Goal: Information Seeking & Learning: Learn about a topic

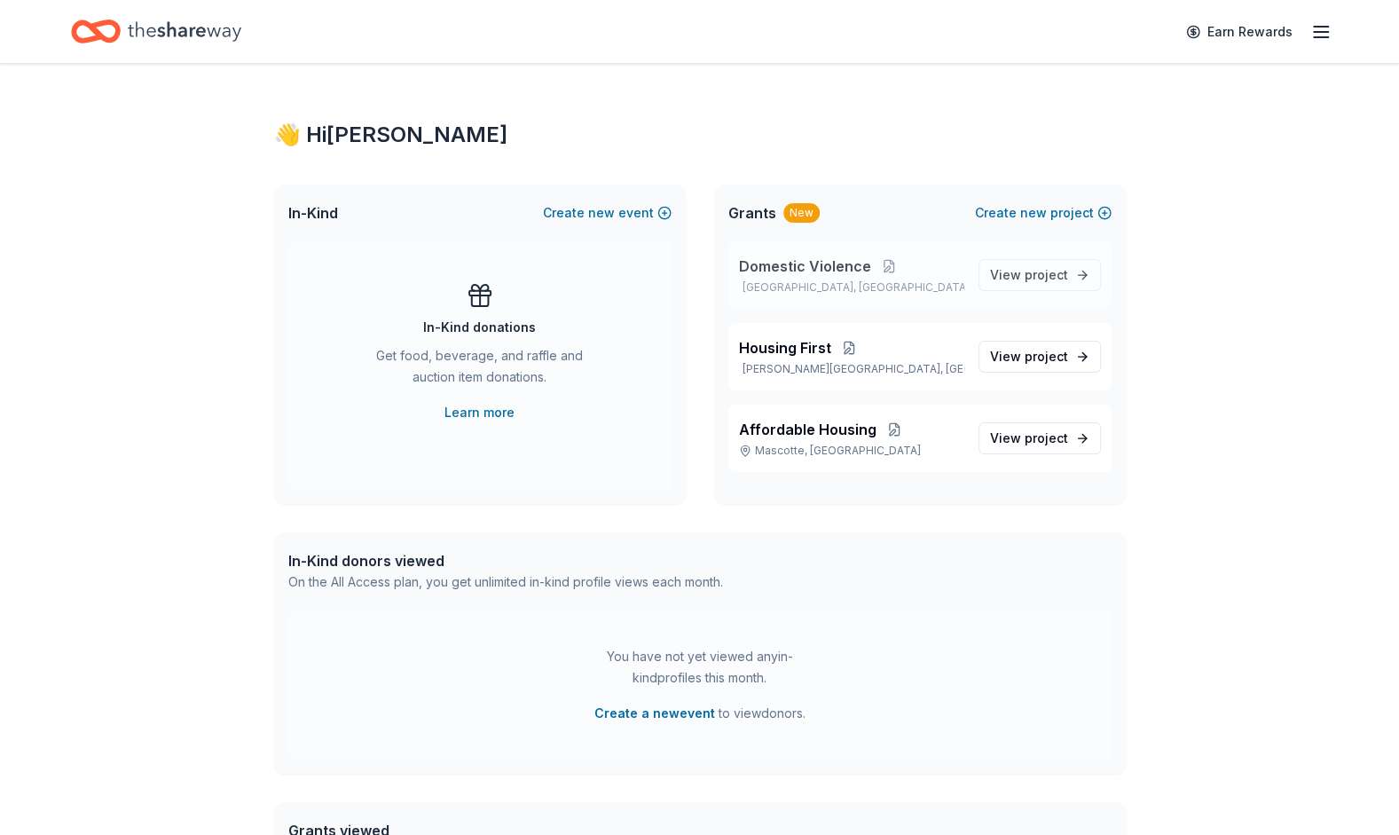
click at [784, 268] on span "Domestic Violence" at bounding box center [805, 265] width 132 height 21
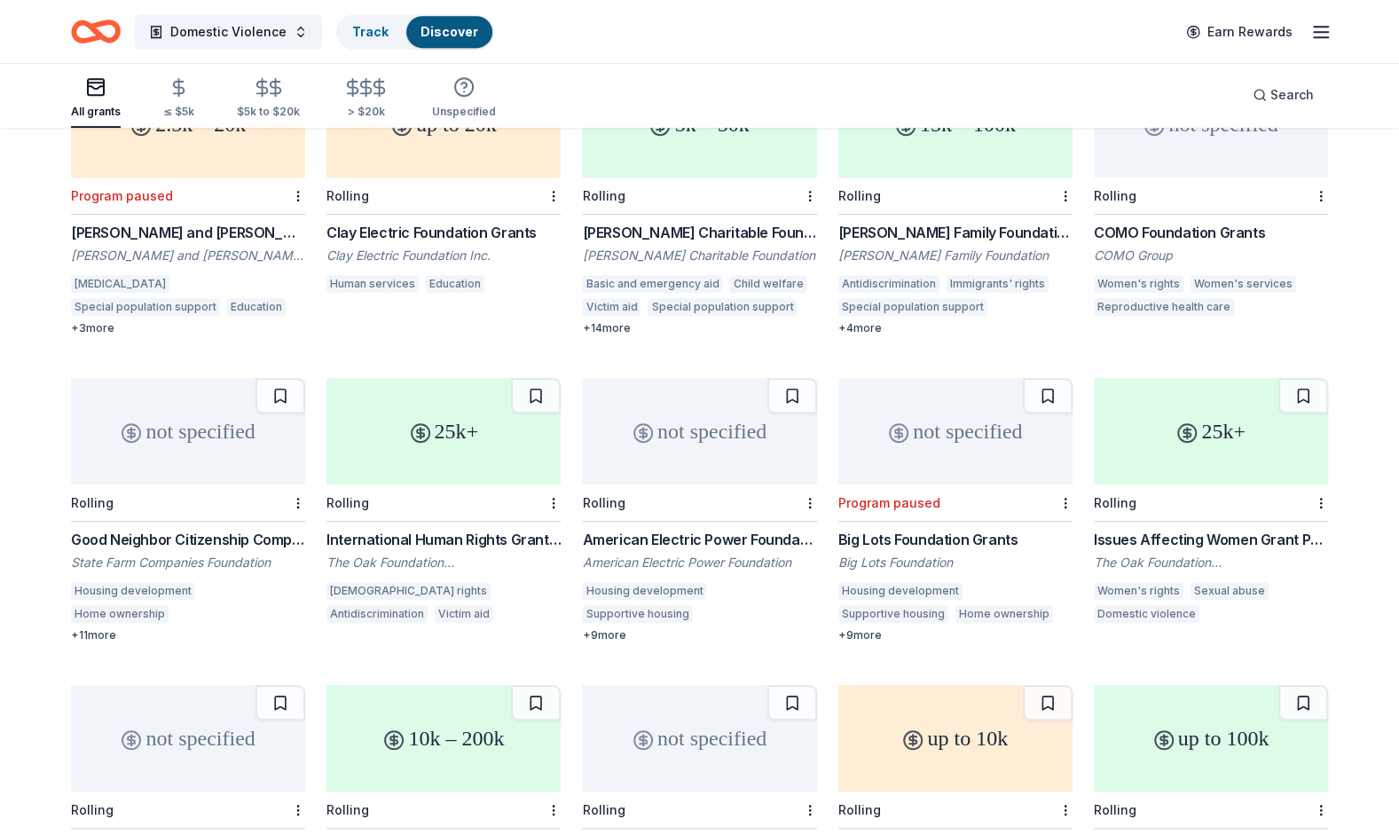
scroll to position [563, 0]
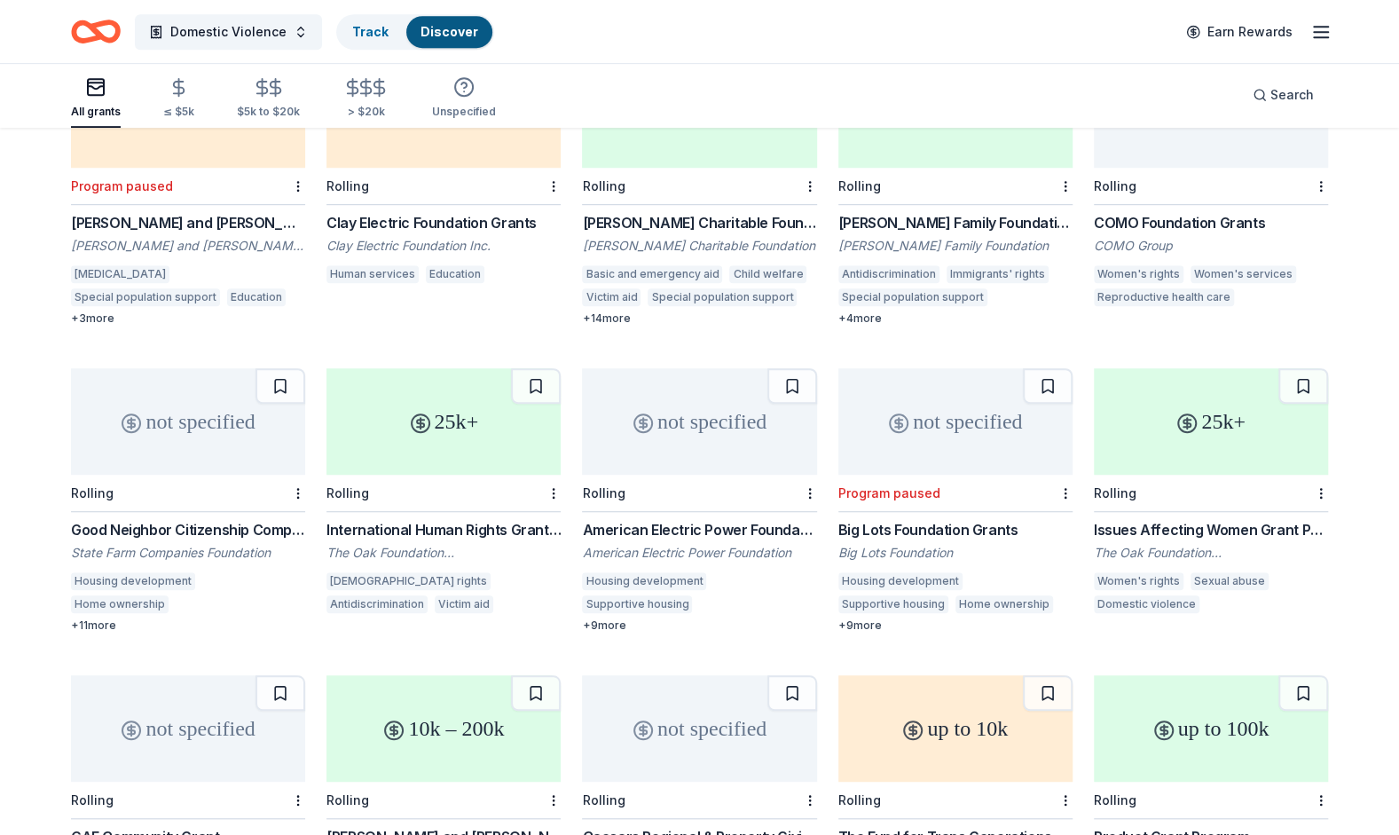
click at [408, 519] on div "International Human Rights Grant Programme" at bounding box center [443, 529] width 234 height 21
click at [352, 37] on link "Track" at bounding box center [370, 31] width 36 height 15
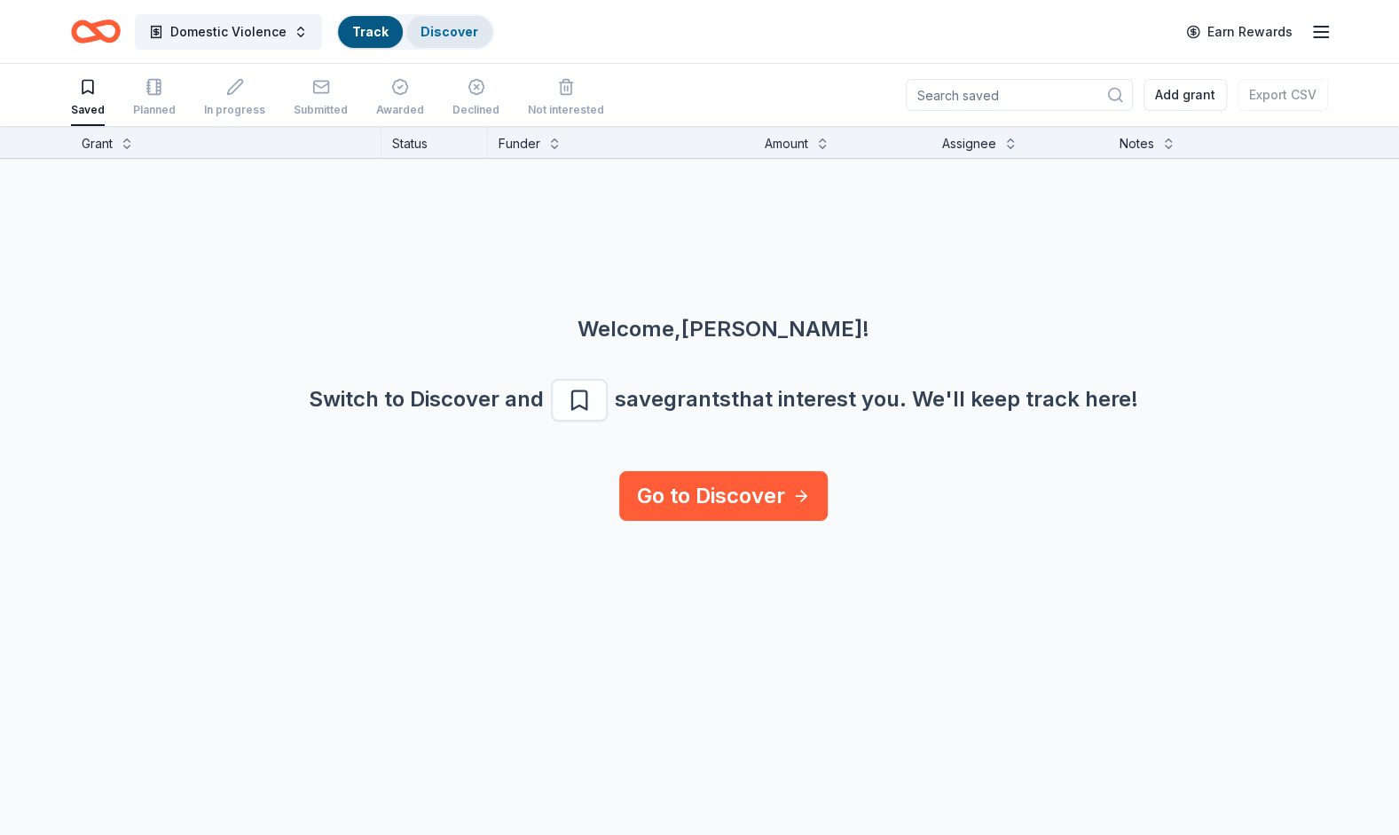
click at [436, 25] on link "Discover" at bounding box center [449, 31] width 58 height 15
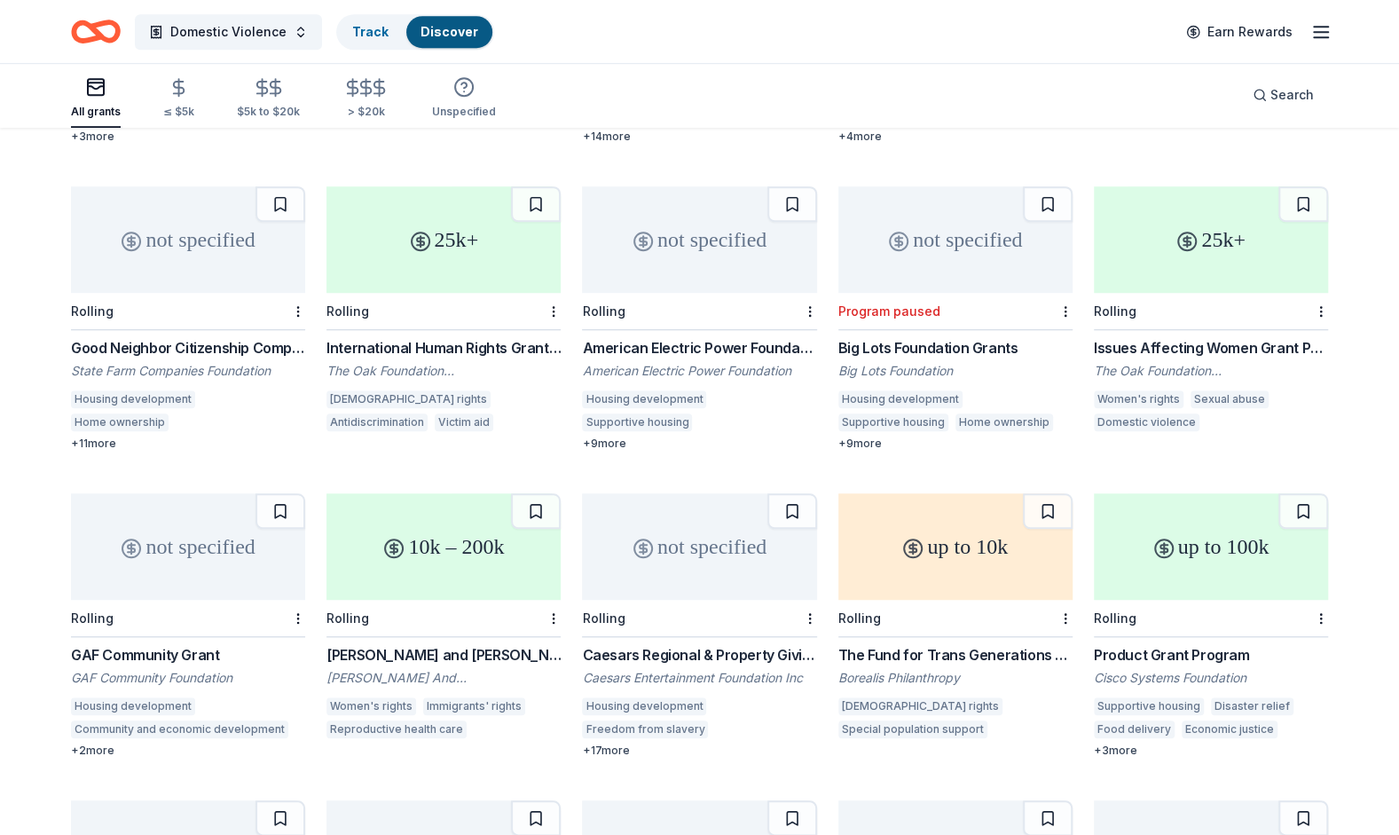
scroll to position [747, 0]
click at [199, 335] on div "Good Neighbor Citizenship Company Grants" at bounding box center [188, 345] width 234 height 21
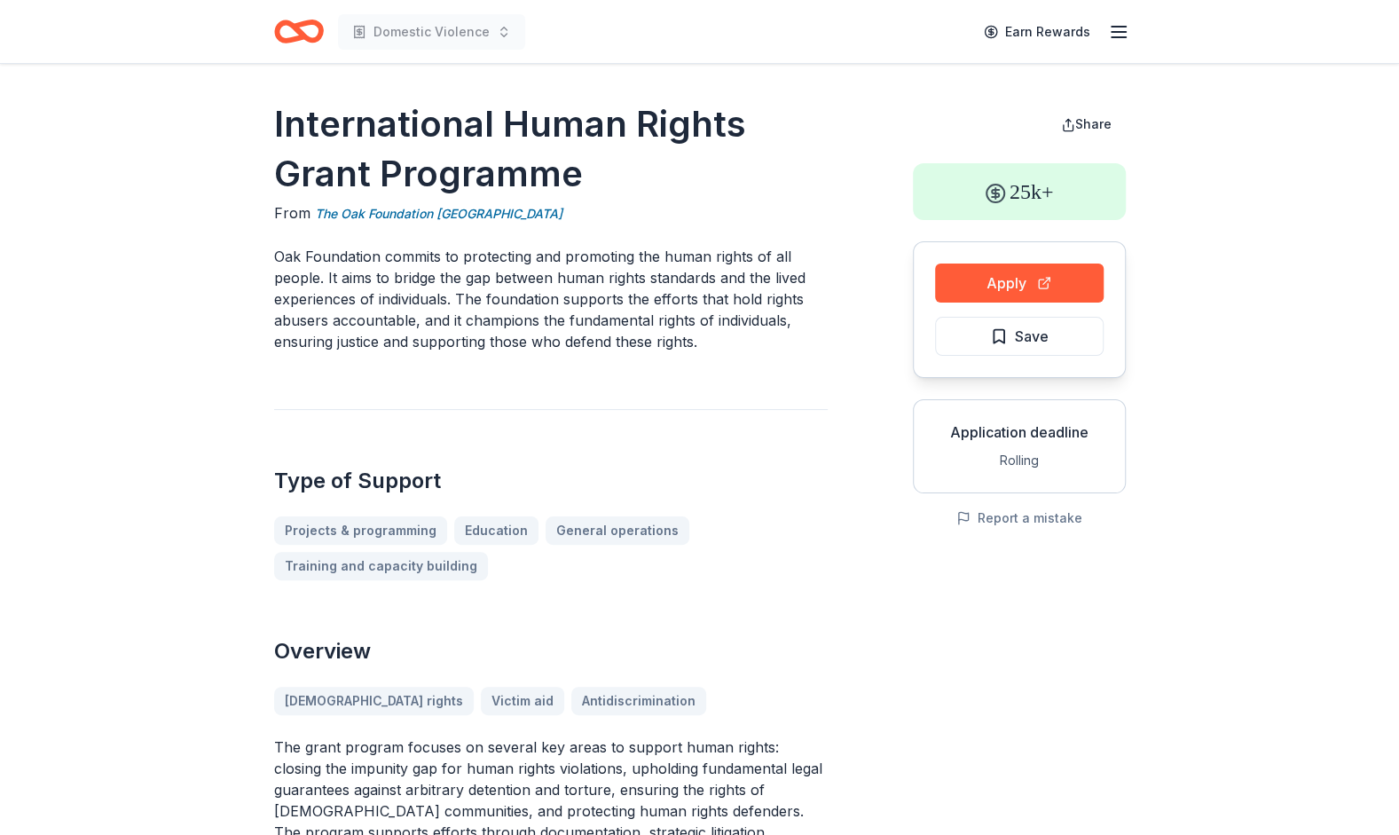
click at [515, 0] on html "Domestic Violence Earn Rewards International Human Rights Grant Programme From …" at bounding box center [699, 417] width 1399 height 835
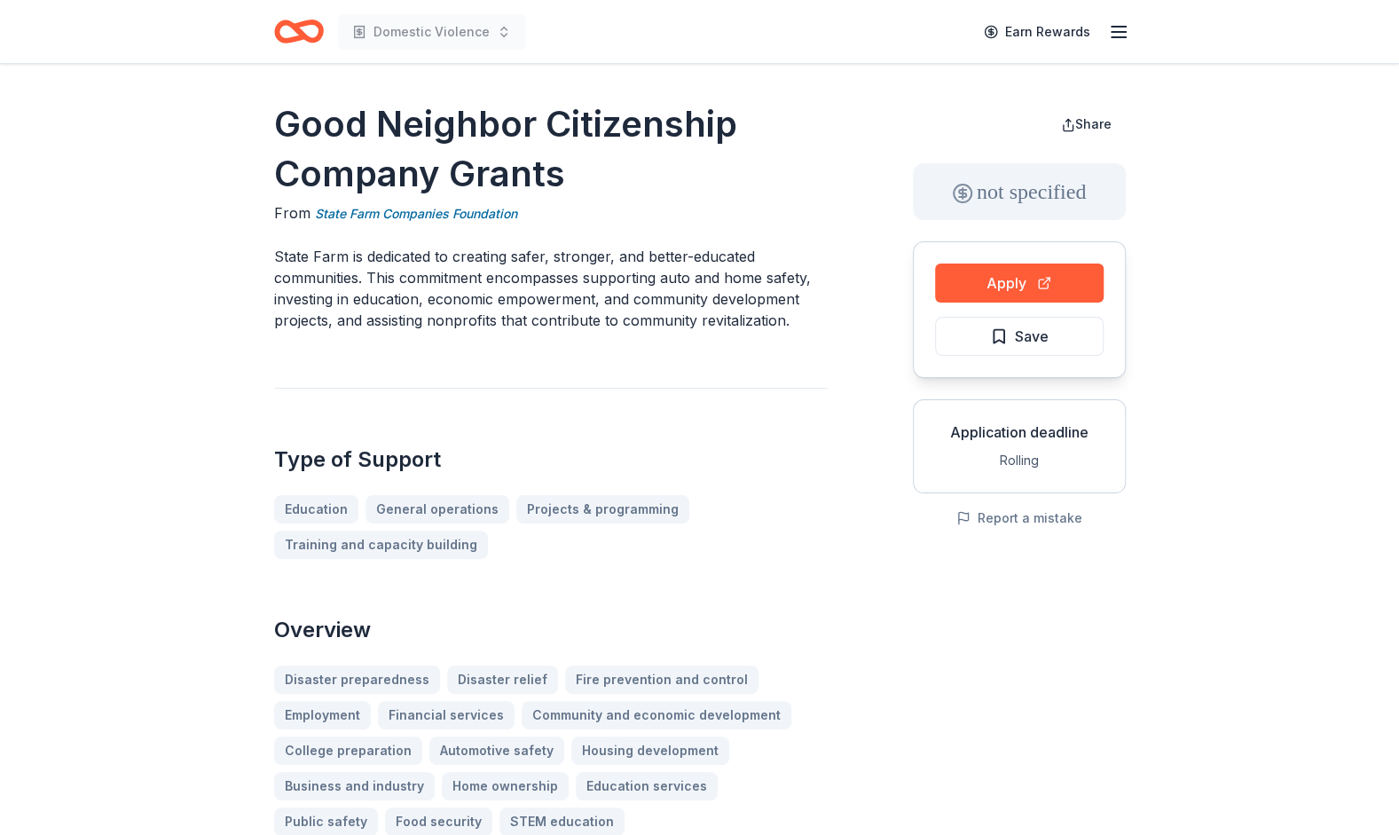
click at [297, 21] on icon "Home" at bounding box center [299, 32] width 50 height 42
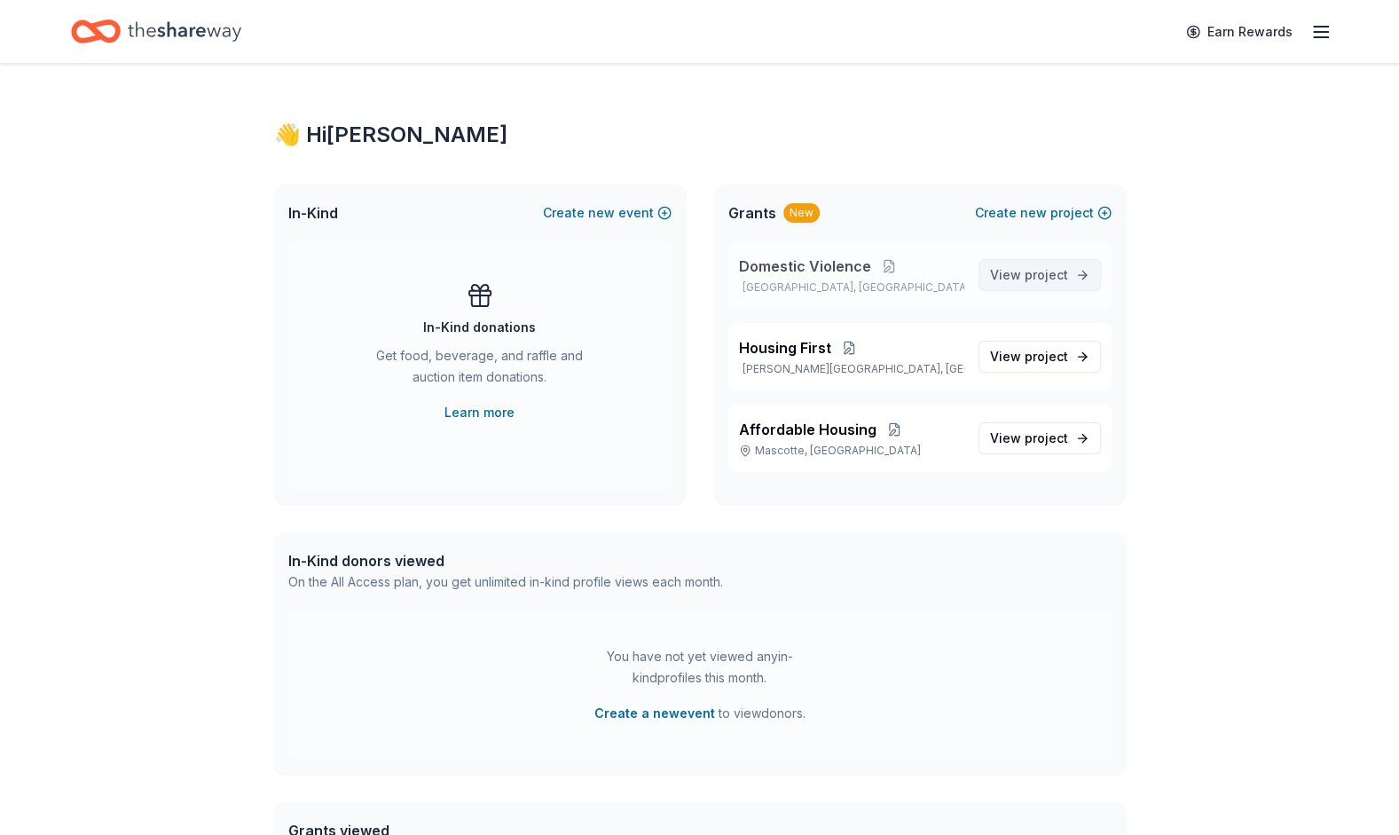
click at [1050, 275] on span "project" at bounding box center [1045, 274] width 43 height 15
click at [846, 347] on button at bounding box center [848, 348] width 35 height 14
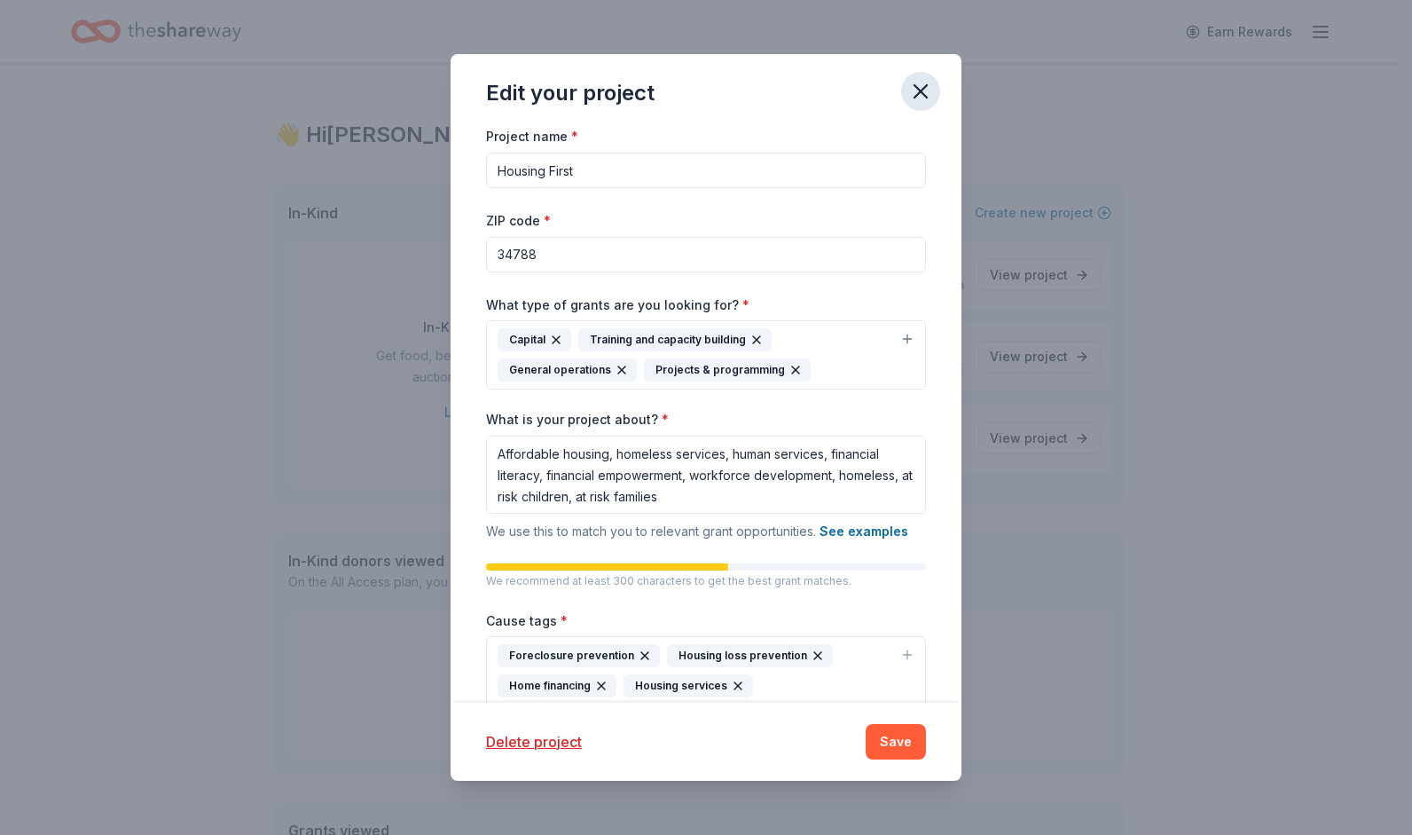
click at [911, 83] on icon "button" at bounding box center [920, 91] width 25 height 25
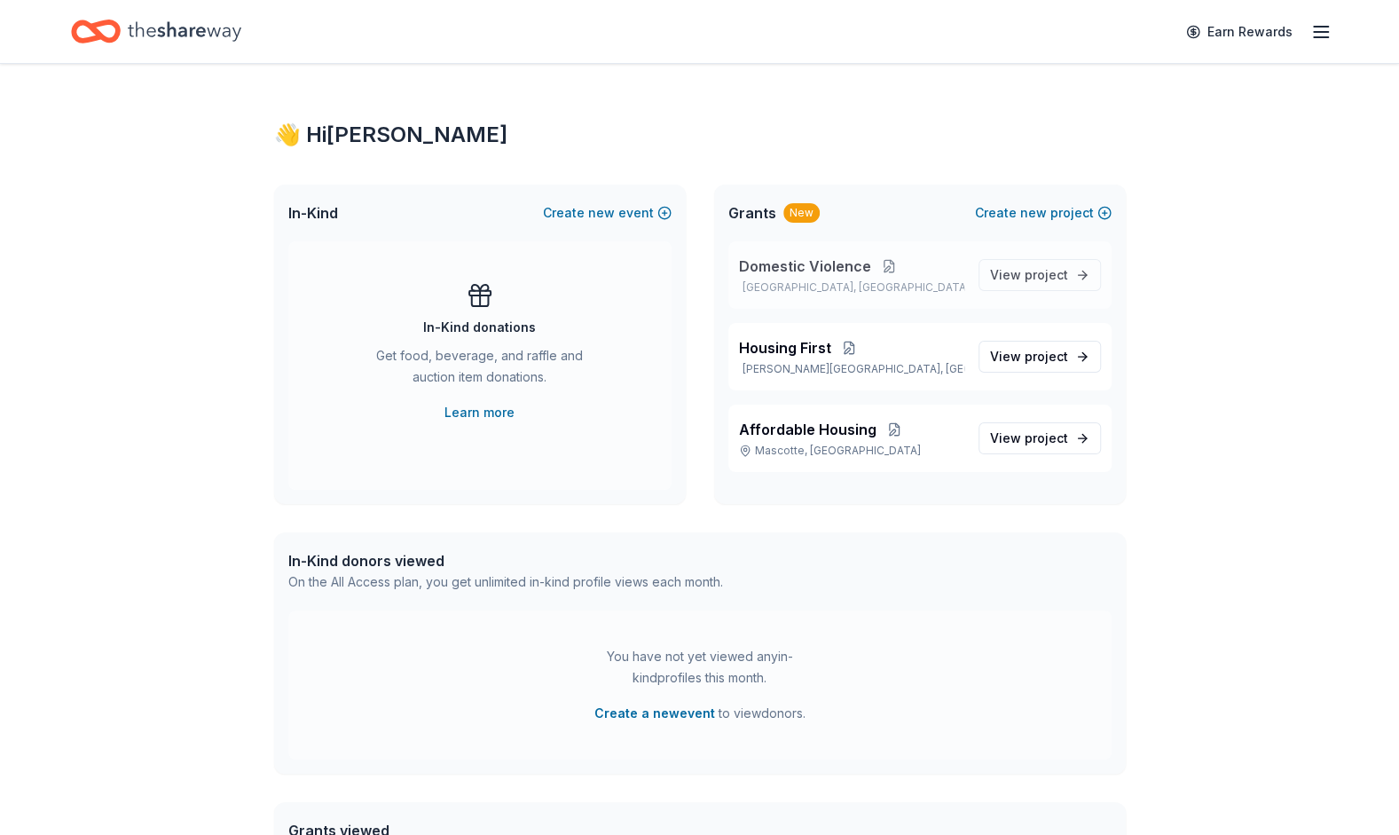
click at [885, 263] on button at bounding box center [888, 266] width 35 height 14
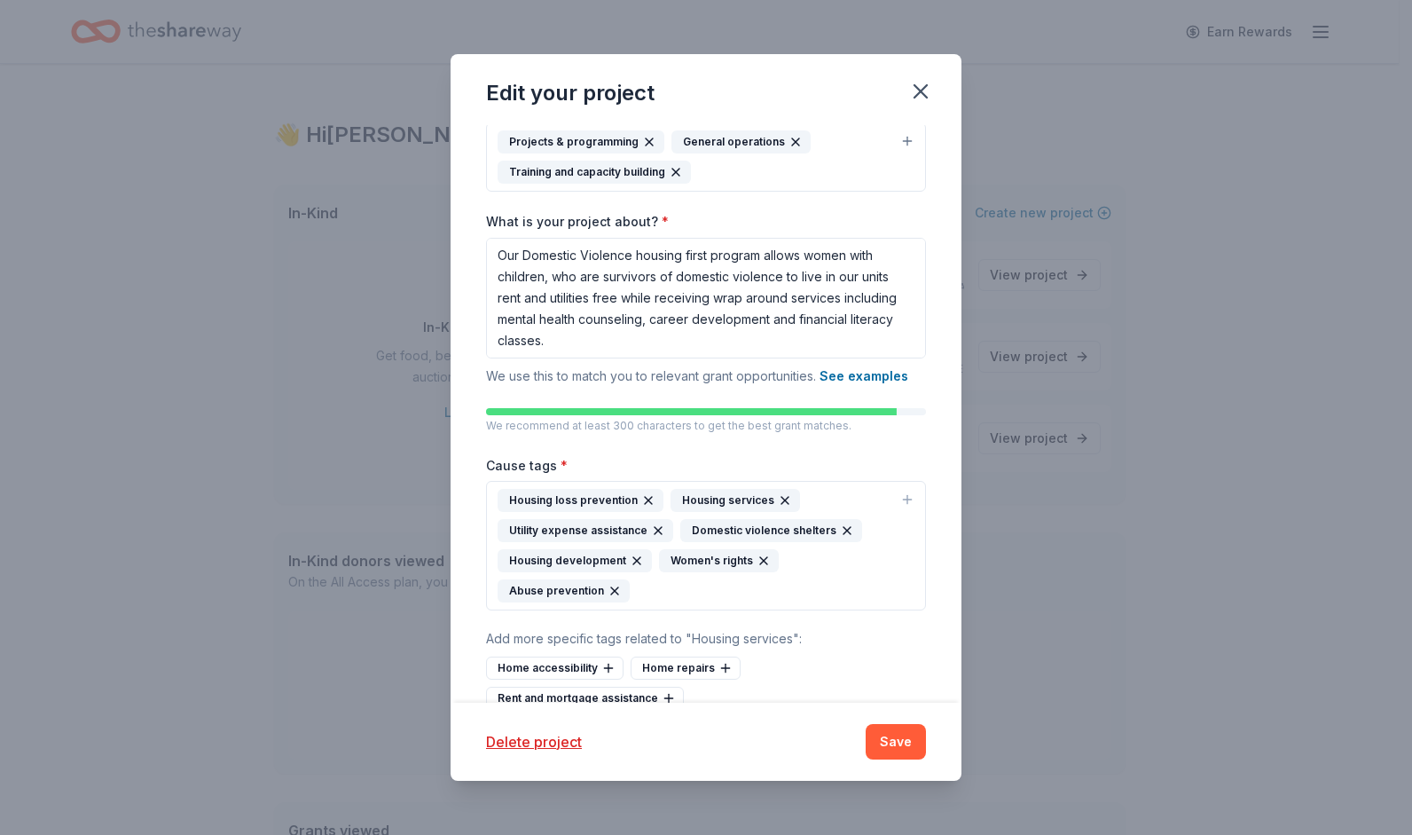
scroll to position [202, 0]
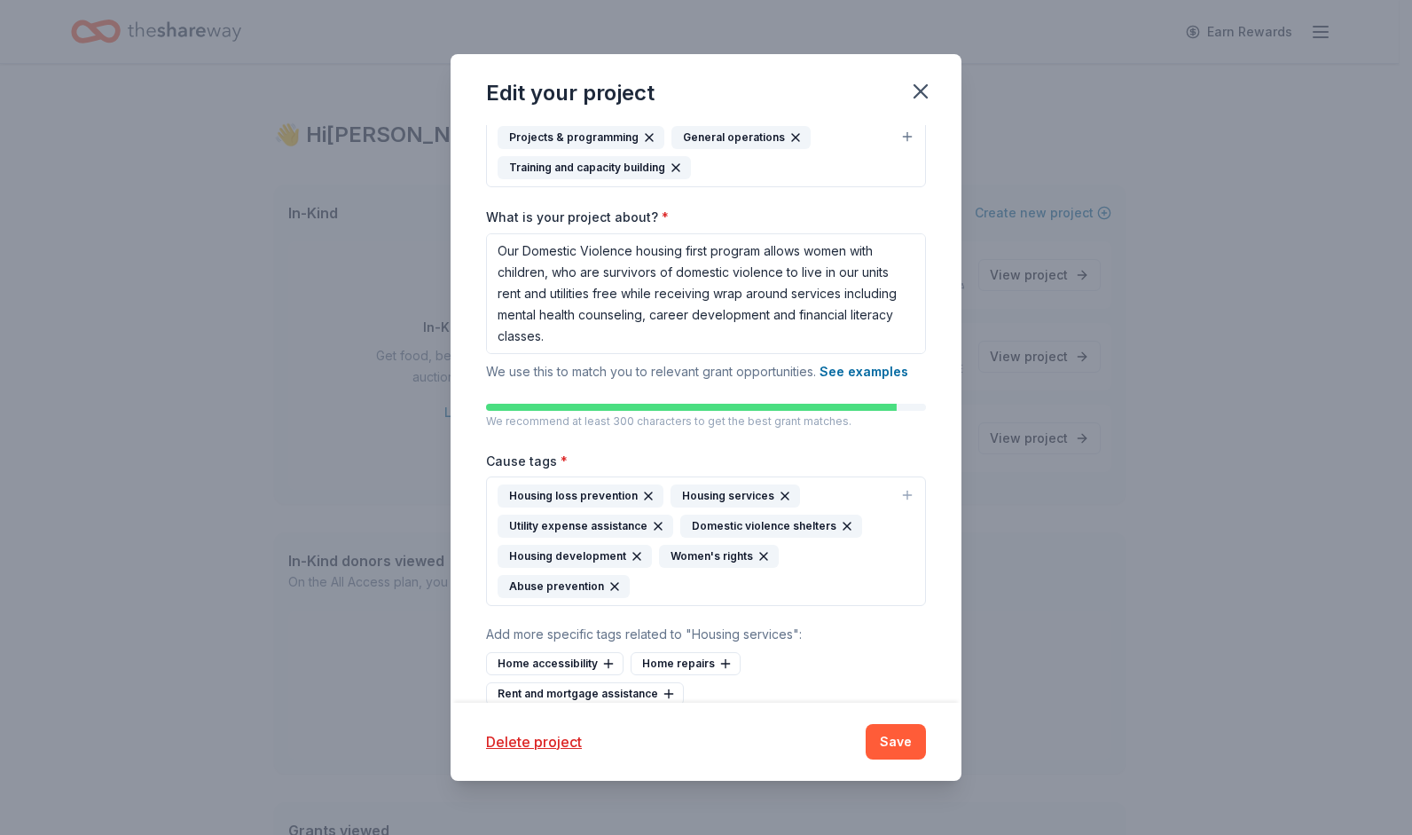
click at [757, 552] on icon "button" at bounding box center [764, 556] width 14 height 14
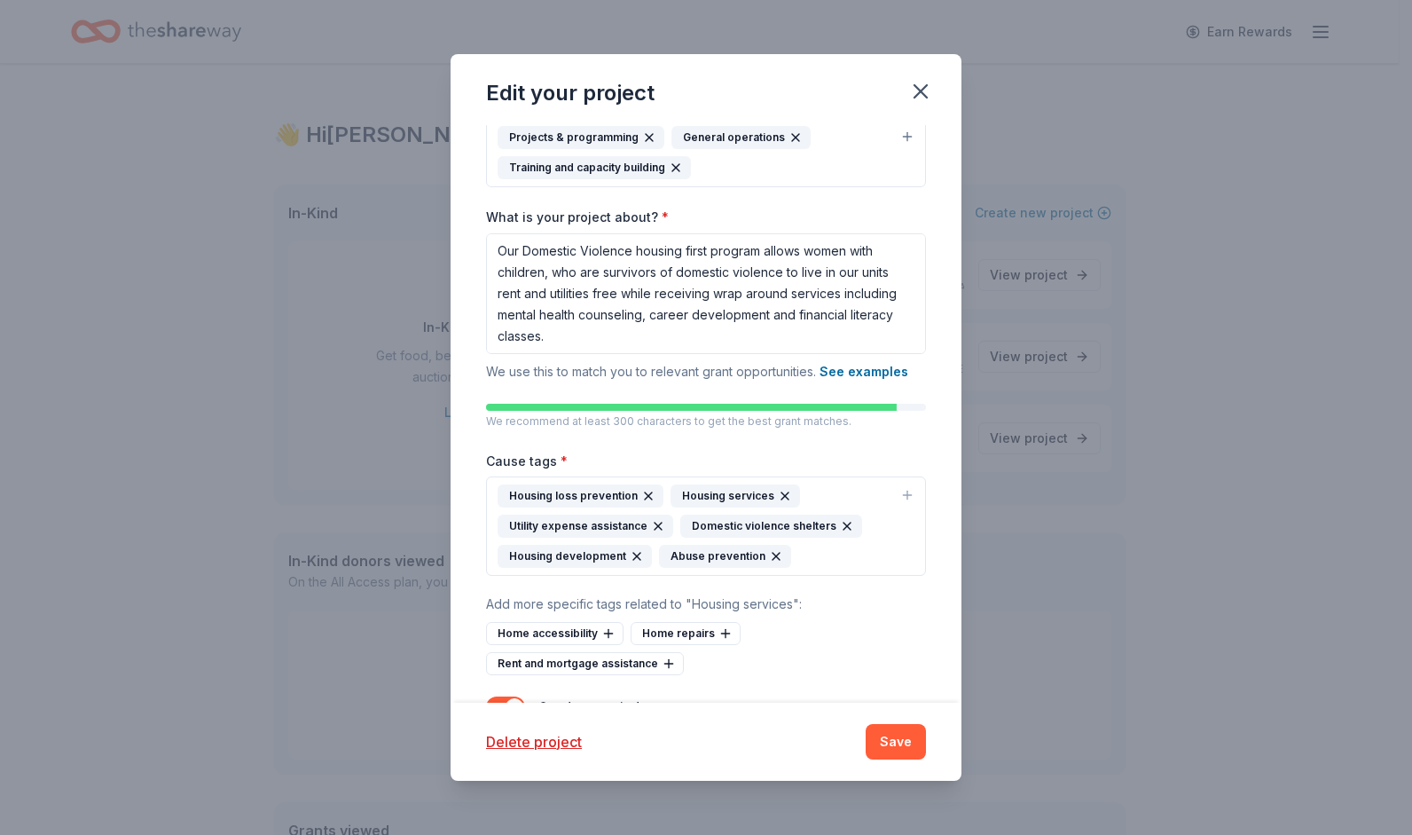
click at [651, 521] on icon "button" at bounding box center [658, 526] width 14 height 14
click at [648, 493] on icon "button" at bounding box center [648, 496] width 14 height 14
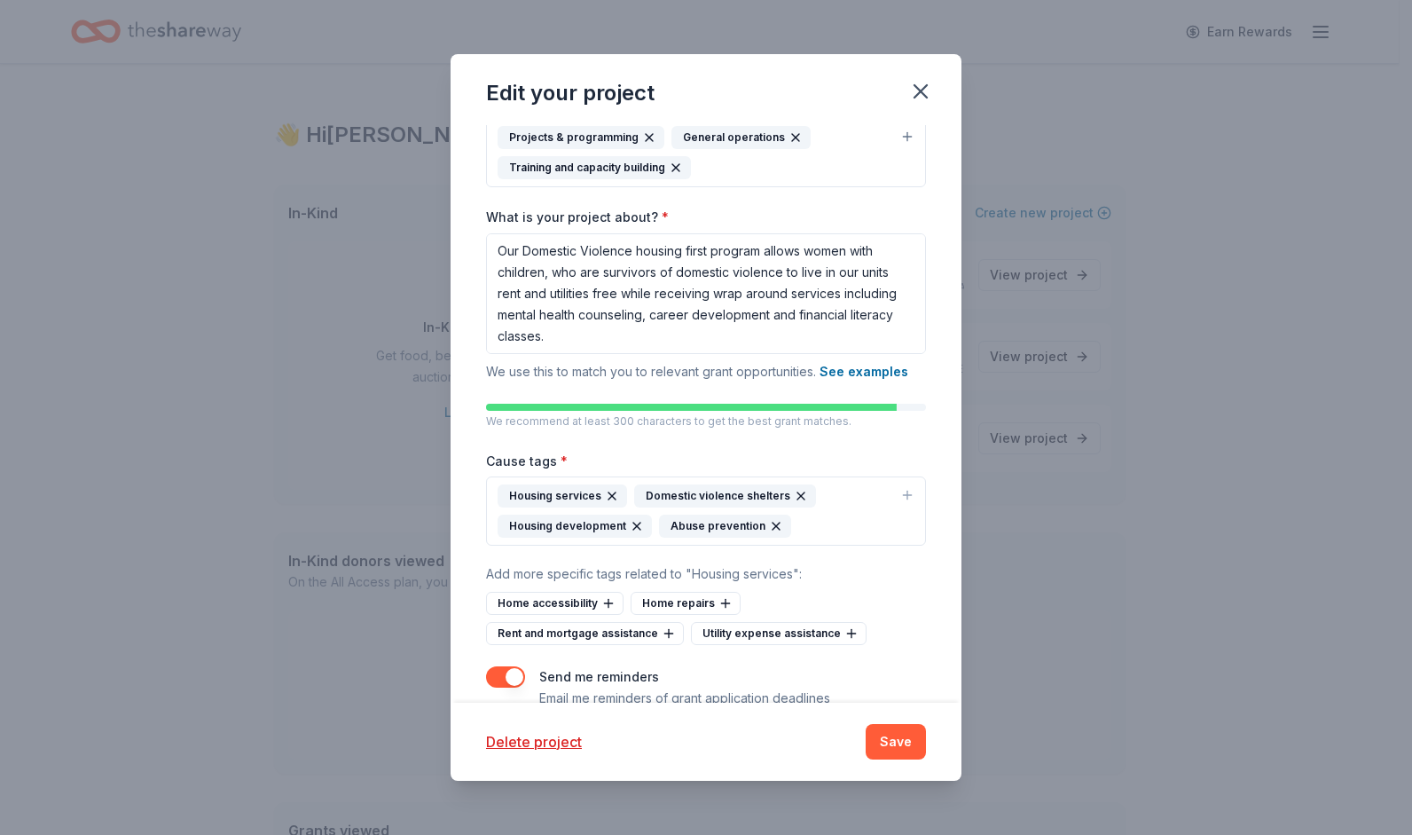
click at [608, 496] on icon "button" at bounding box center [612, 496] width 14 height 14
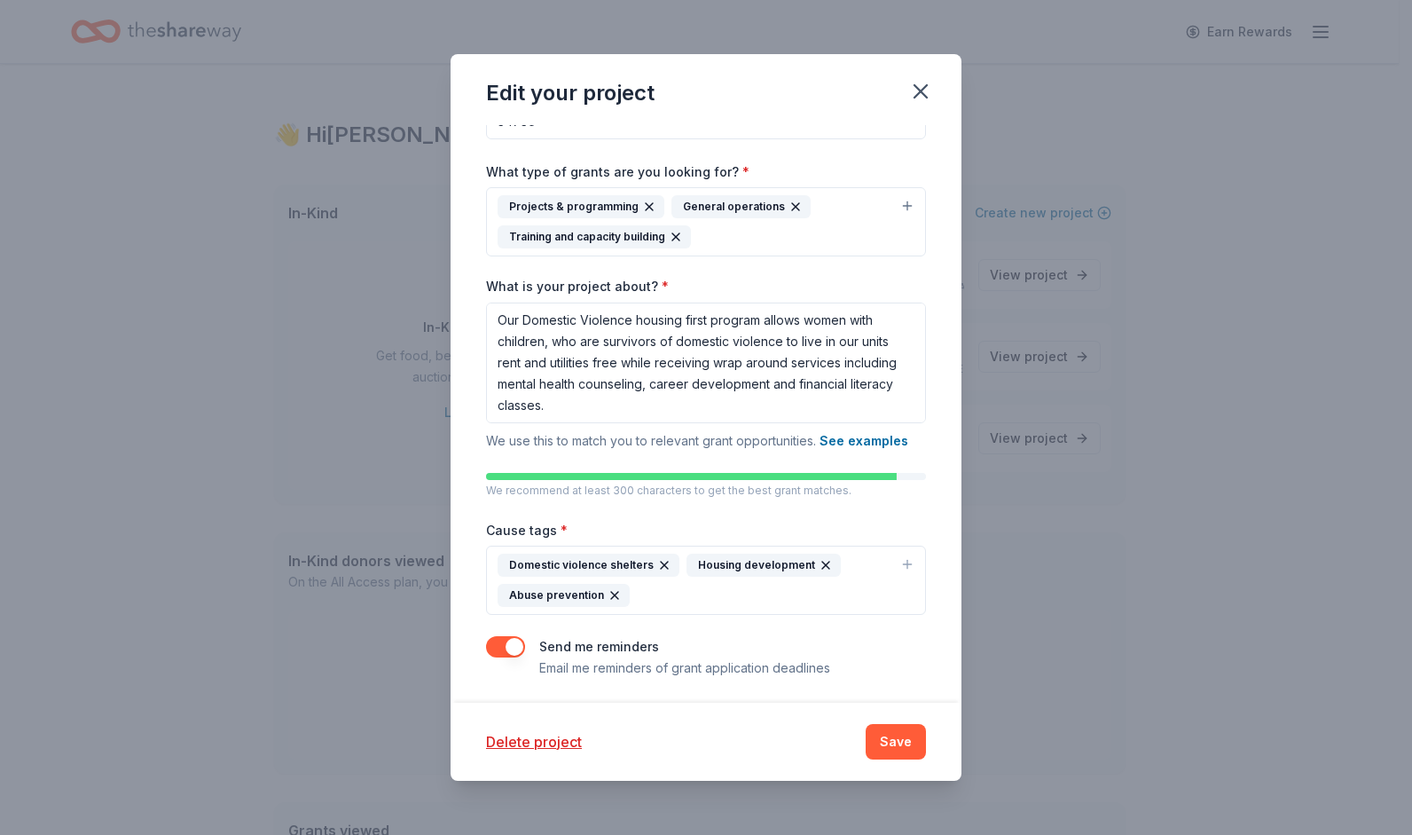
click at [614, 593] on icon "button" at bounding box center [615, 595] width 14 height 14
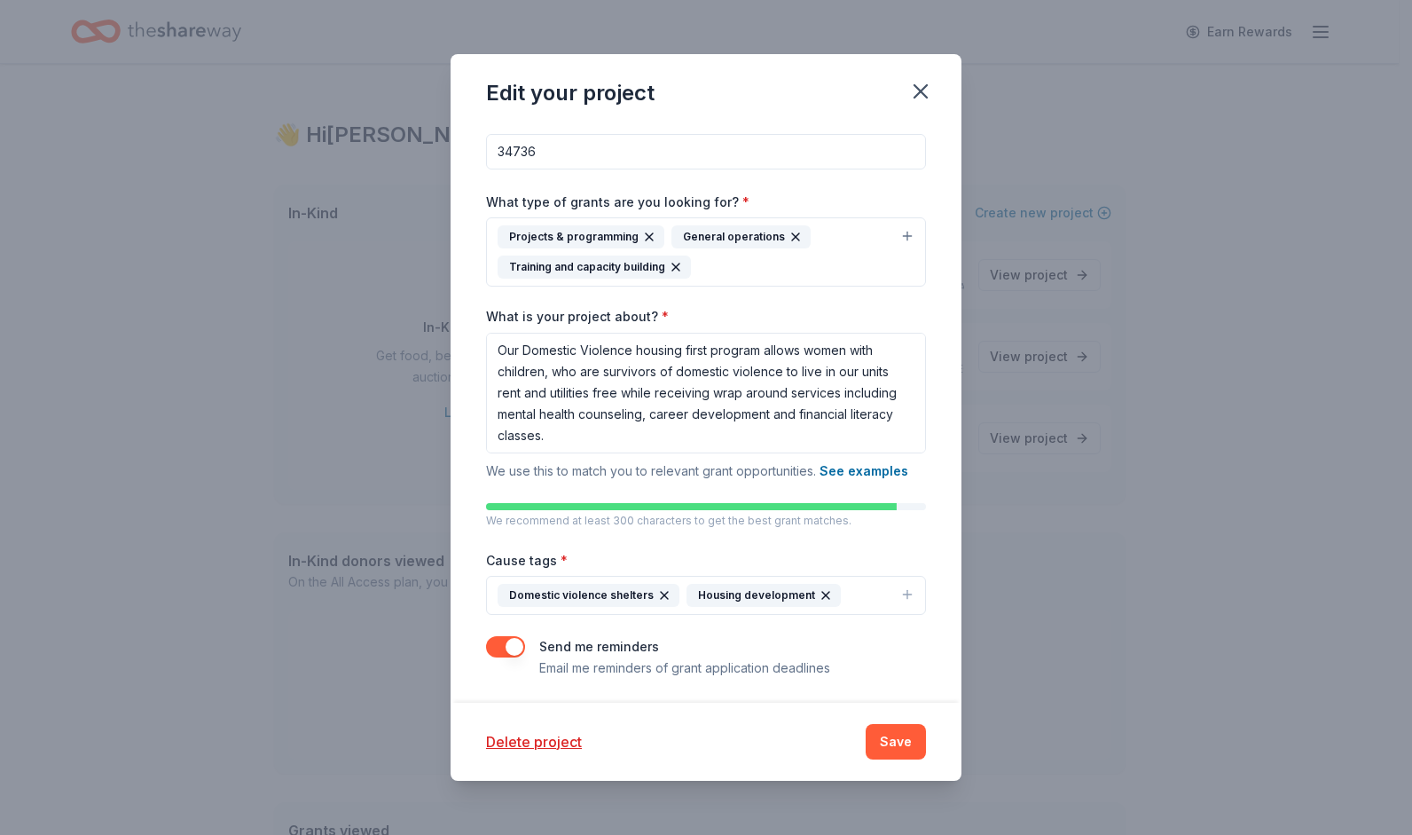
click at [822, 593] on icon "button" at bounding box center [825, 595] width 7 height 7
click at [905, 742] on button "Save" at bounding box center [896, 741] width 60 height 35
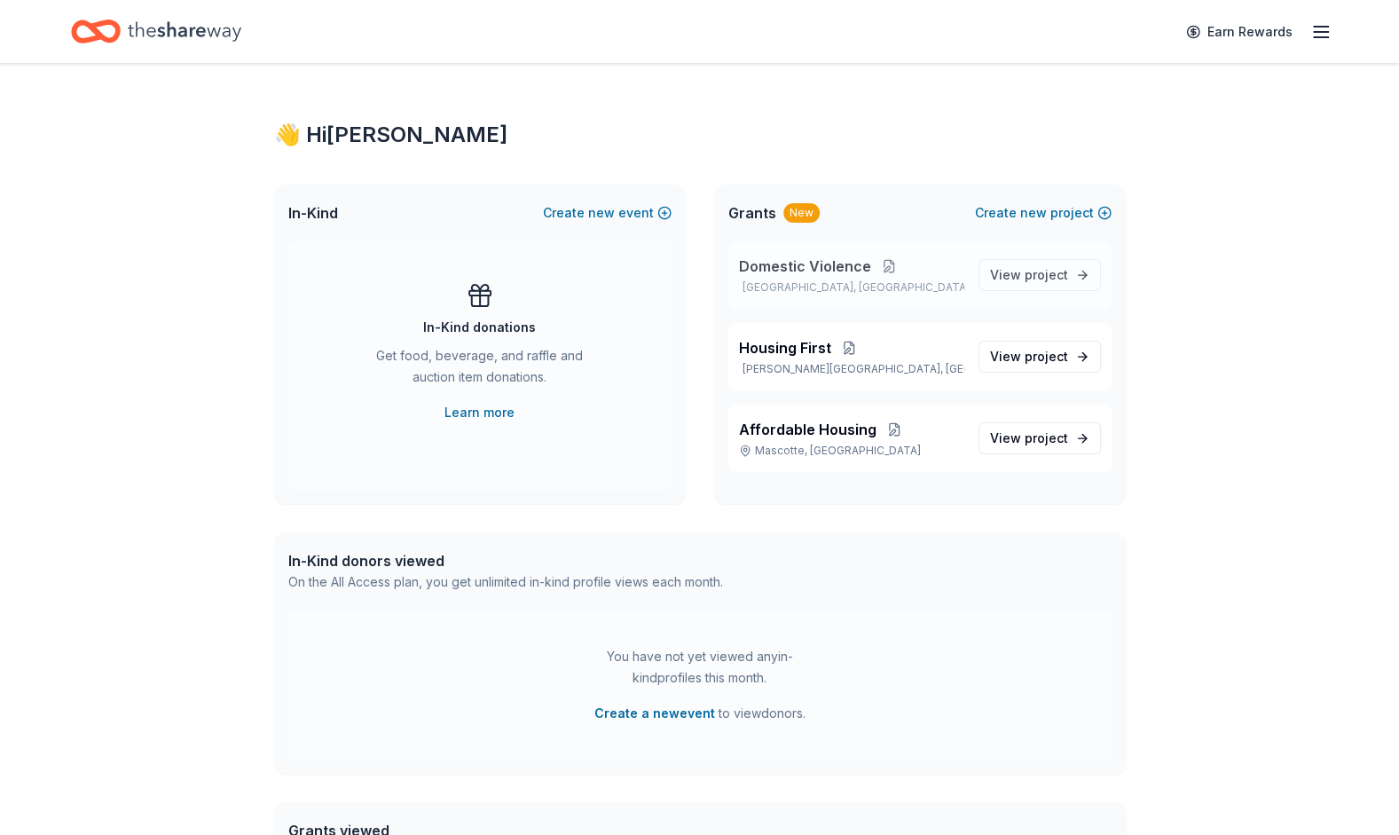
click at [884, 268] on button at bounding box center [888, 266] width 35 height 14
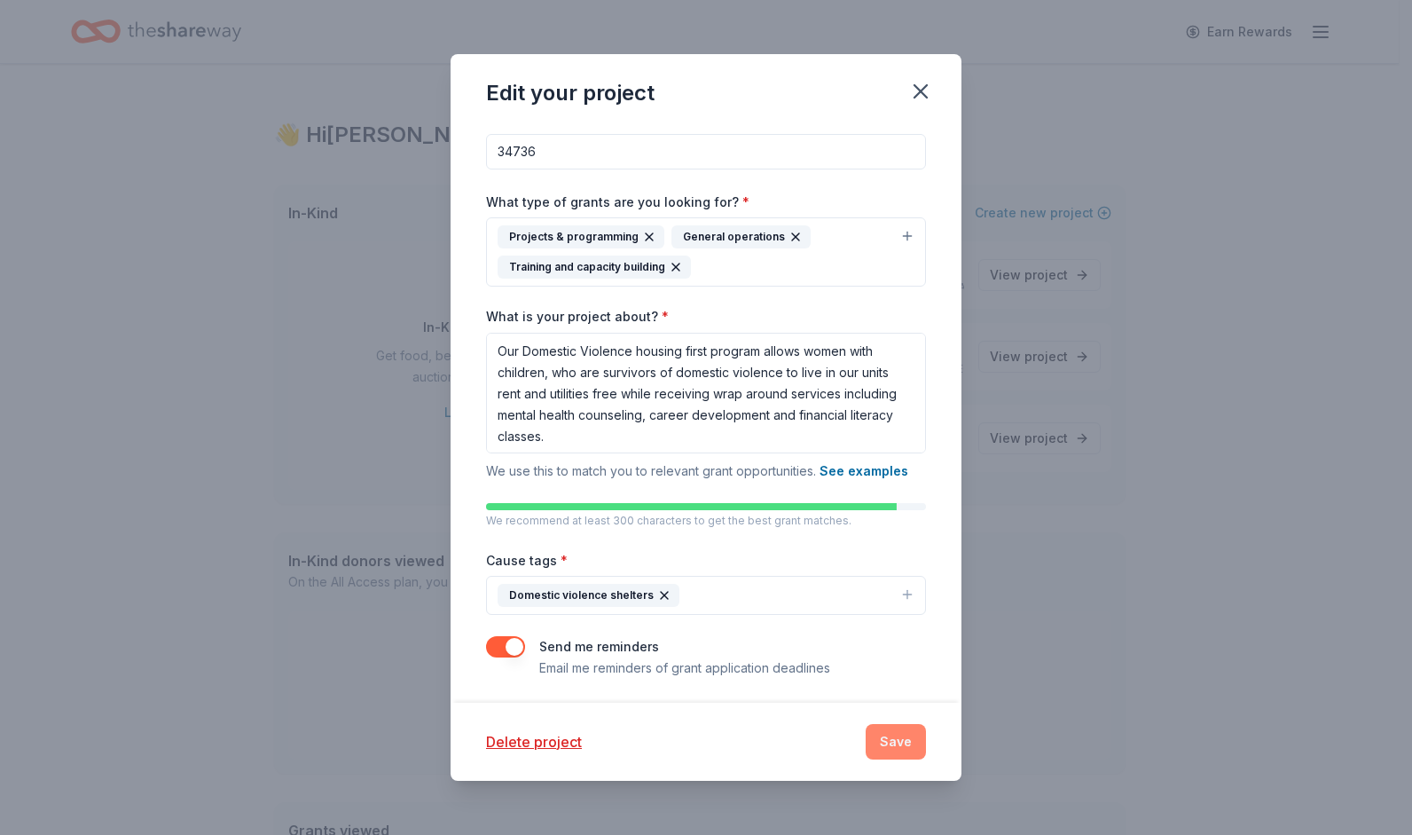
click at [907, 739] on button "Save" at bounding box center [896, 741] width 60 height 35
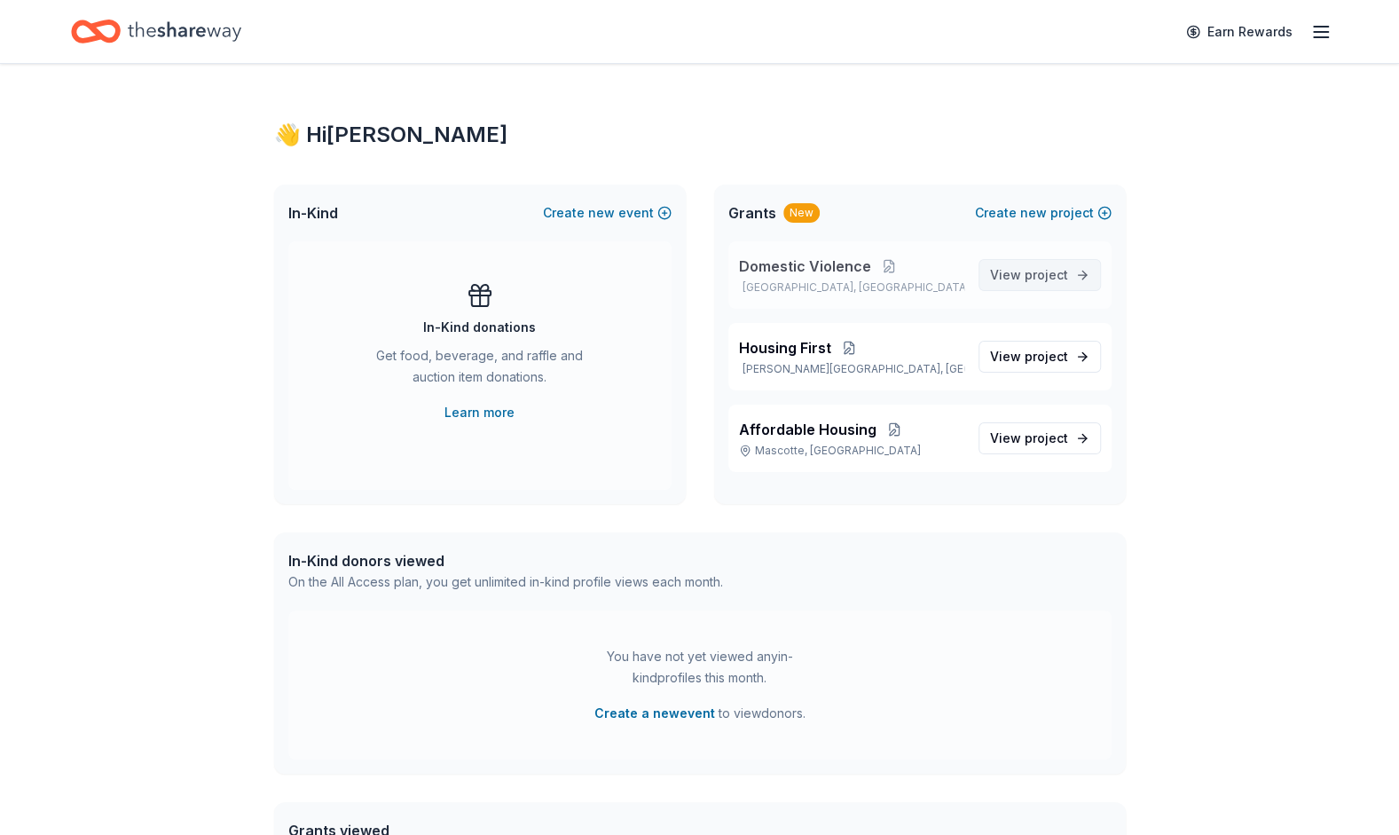
click at [1018, 273] on span "View project" at bounding box center [1029, 274] width 78 height 21
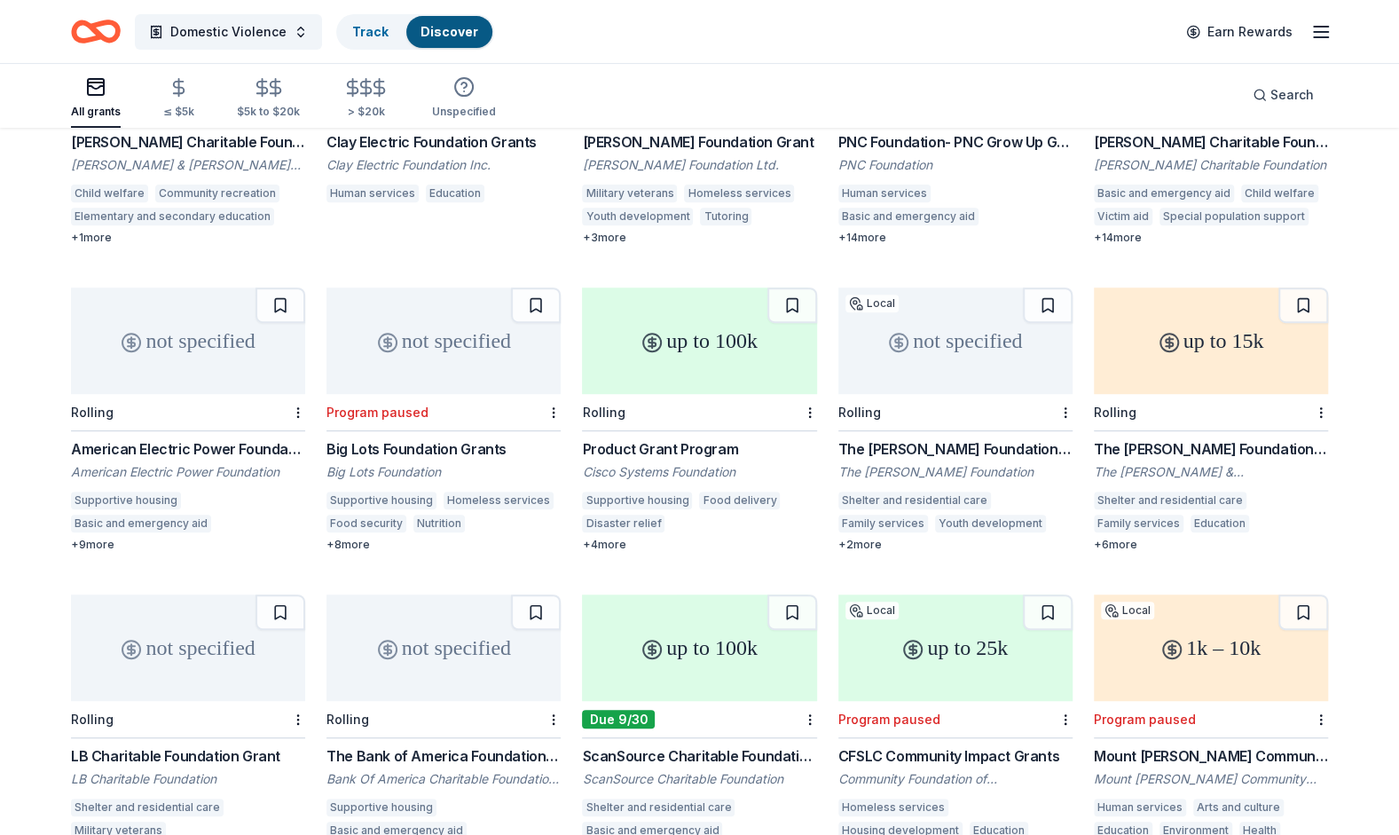
scroll to position [341, 0]
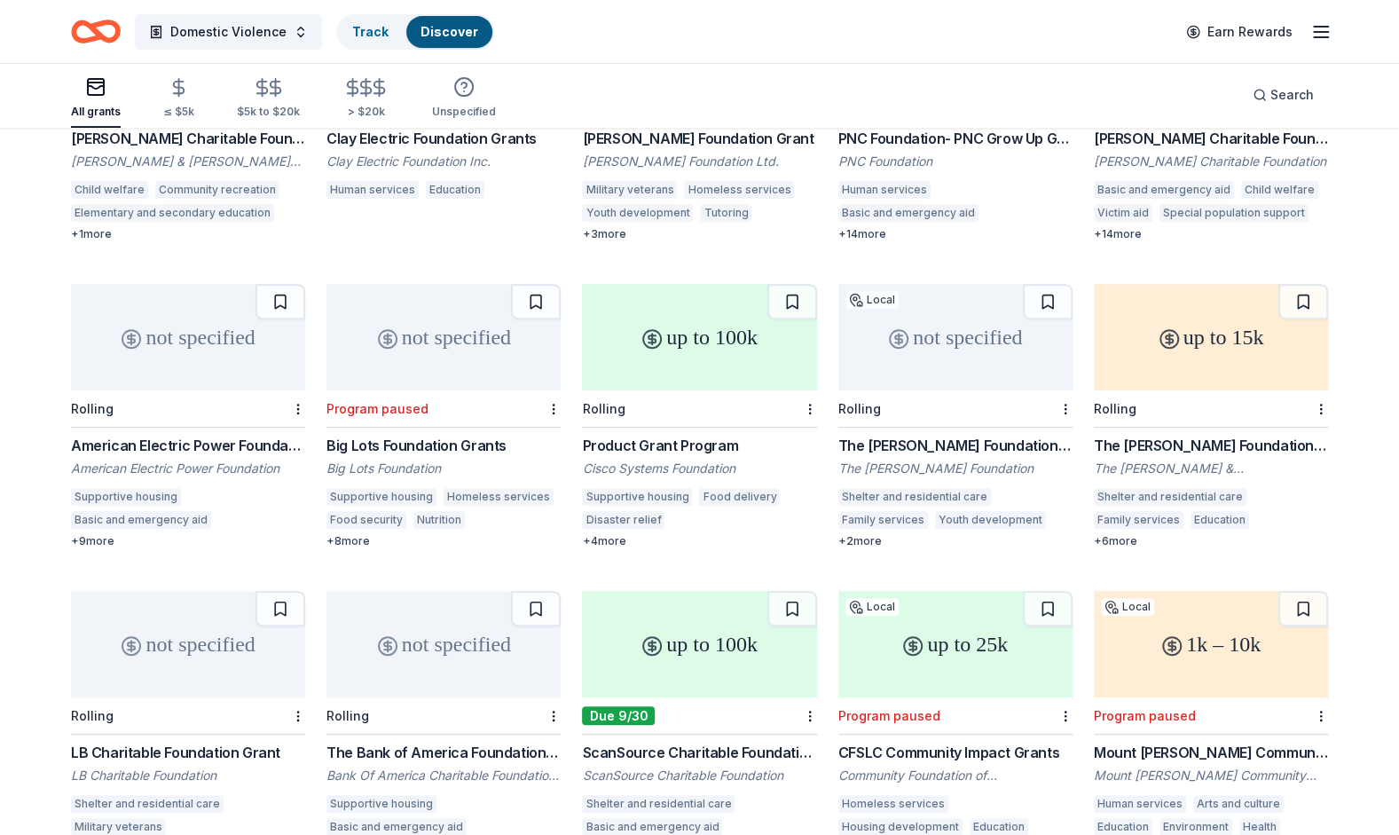
click at [464, 390] on div "Program paused" at bounding box center [443, 408] width 234 height 37
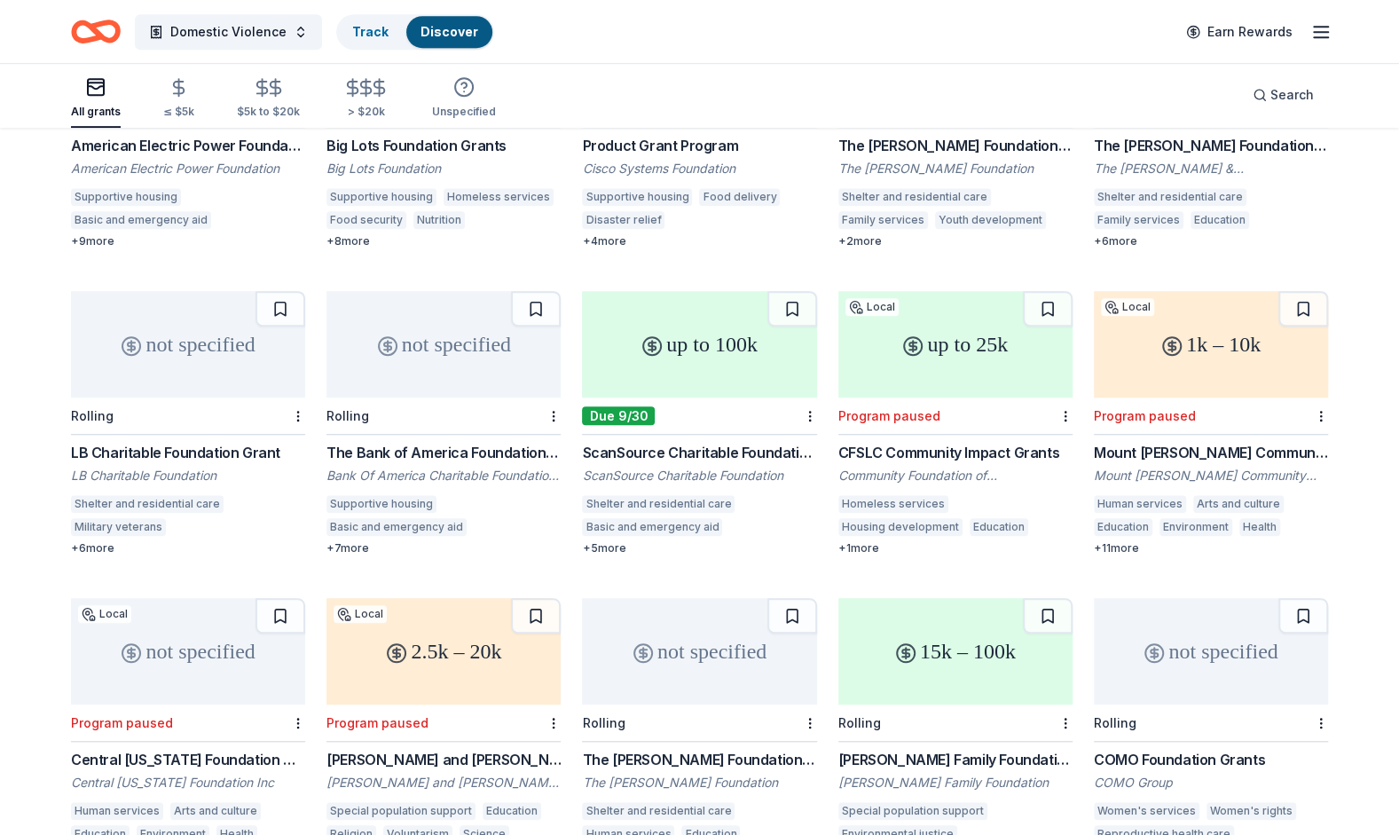
scroll to position [641, 0]
click at [665, 441] on div "ScanSource Charitable Foundation Grant" at bounding box center [699, 451] width 234 height 21
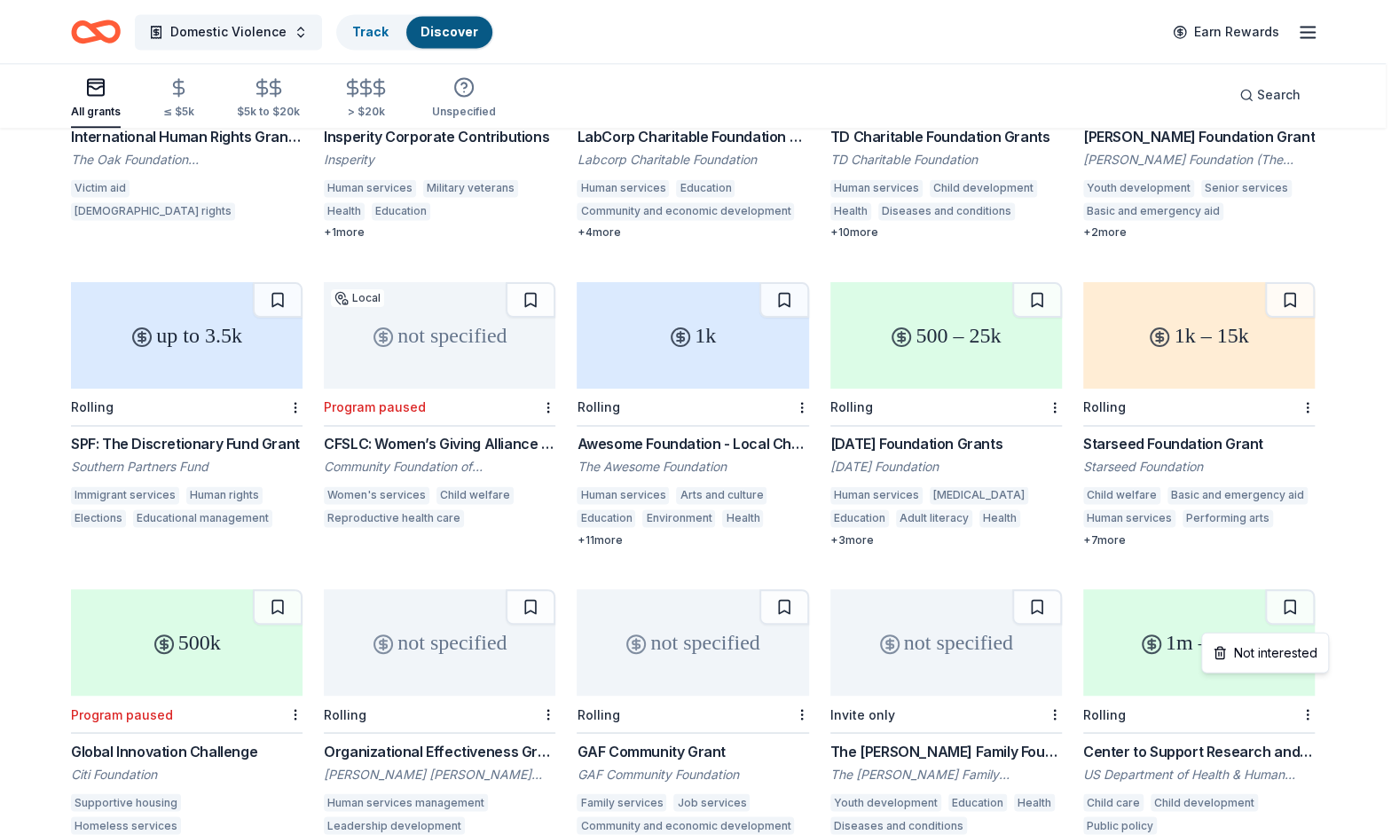
scroll to position [1644, 0]
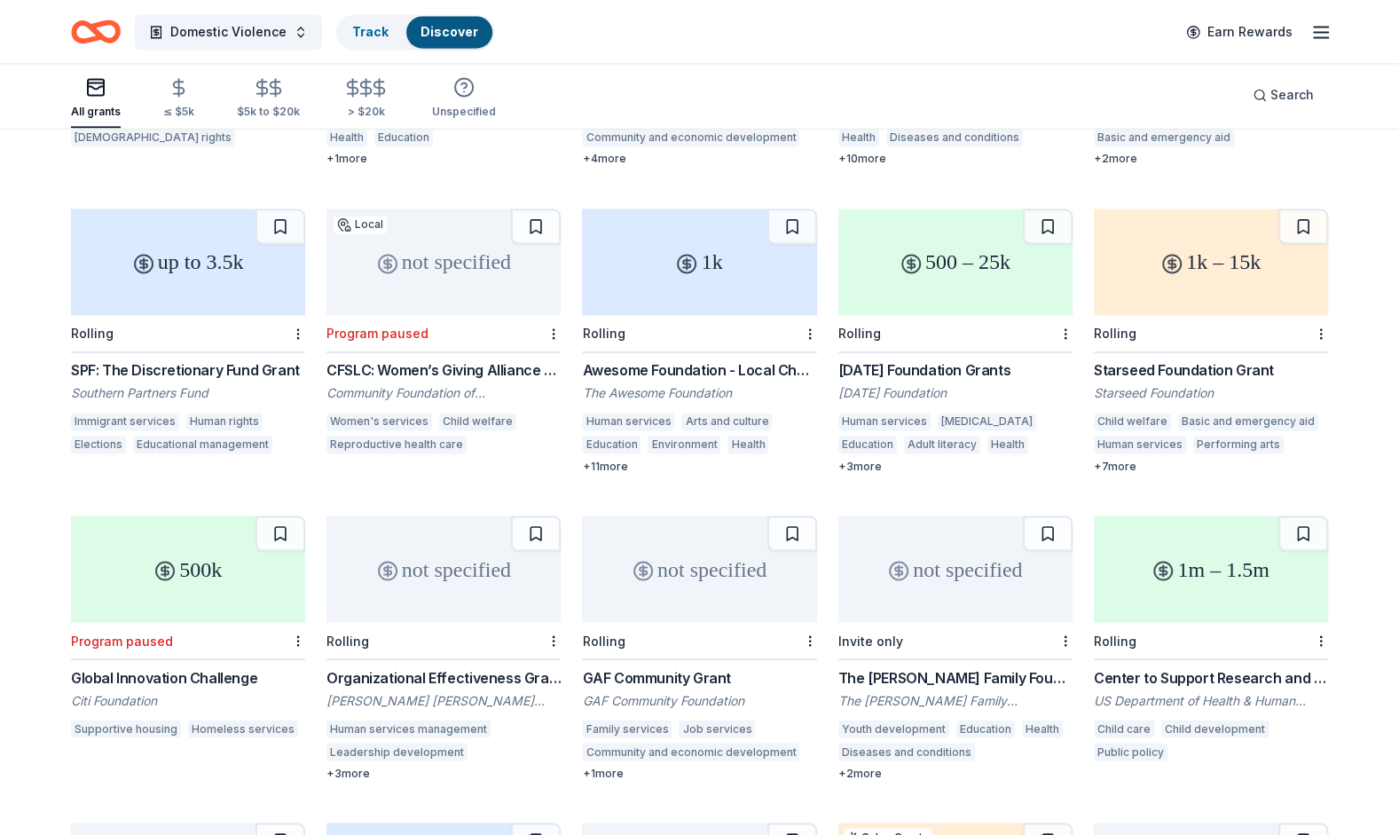
click at [105, 360] on div "SPF: The Discretionary Fund Grant" at bounding box center [188, 369] width 234 height 21
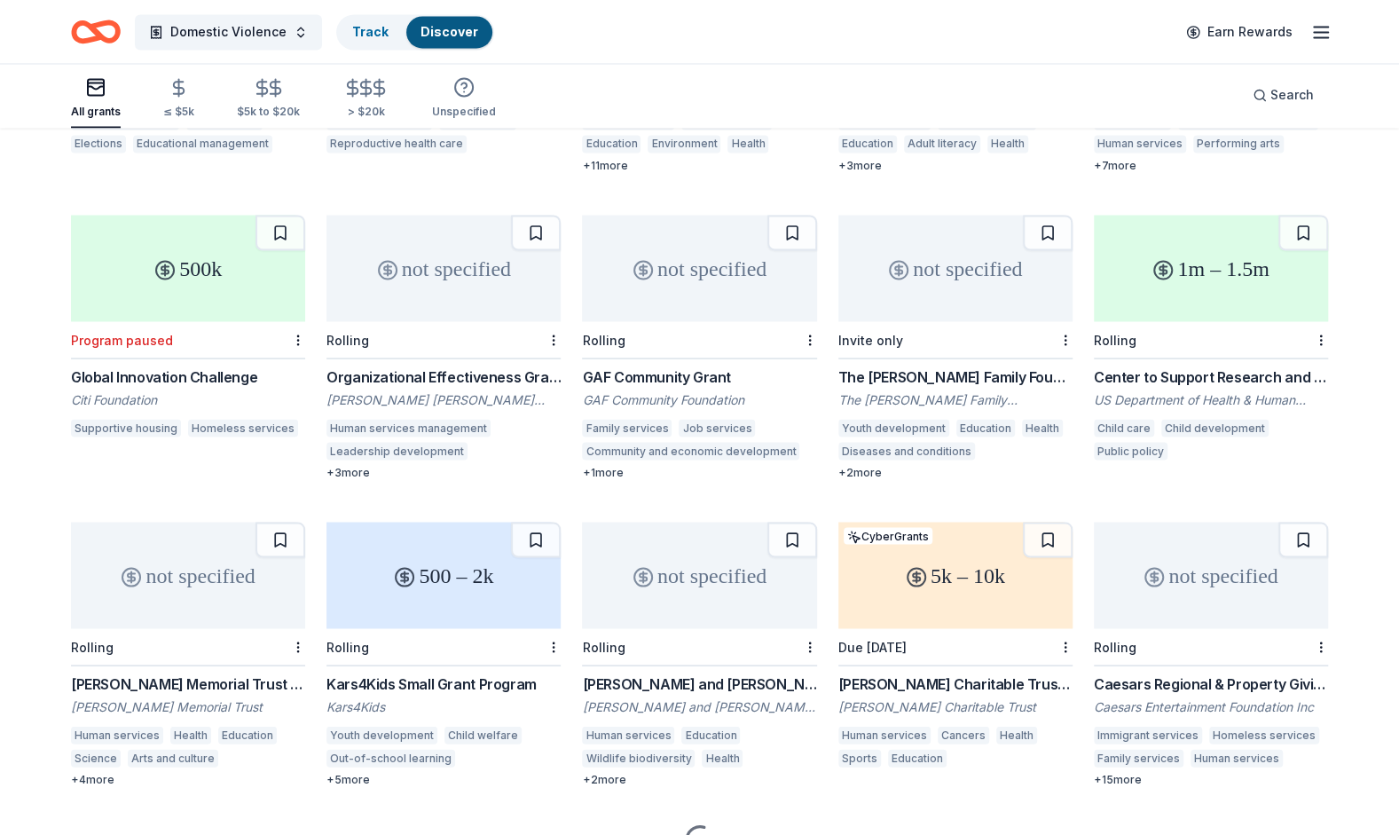
scroll to position [2021, 0]
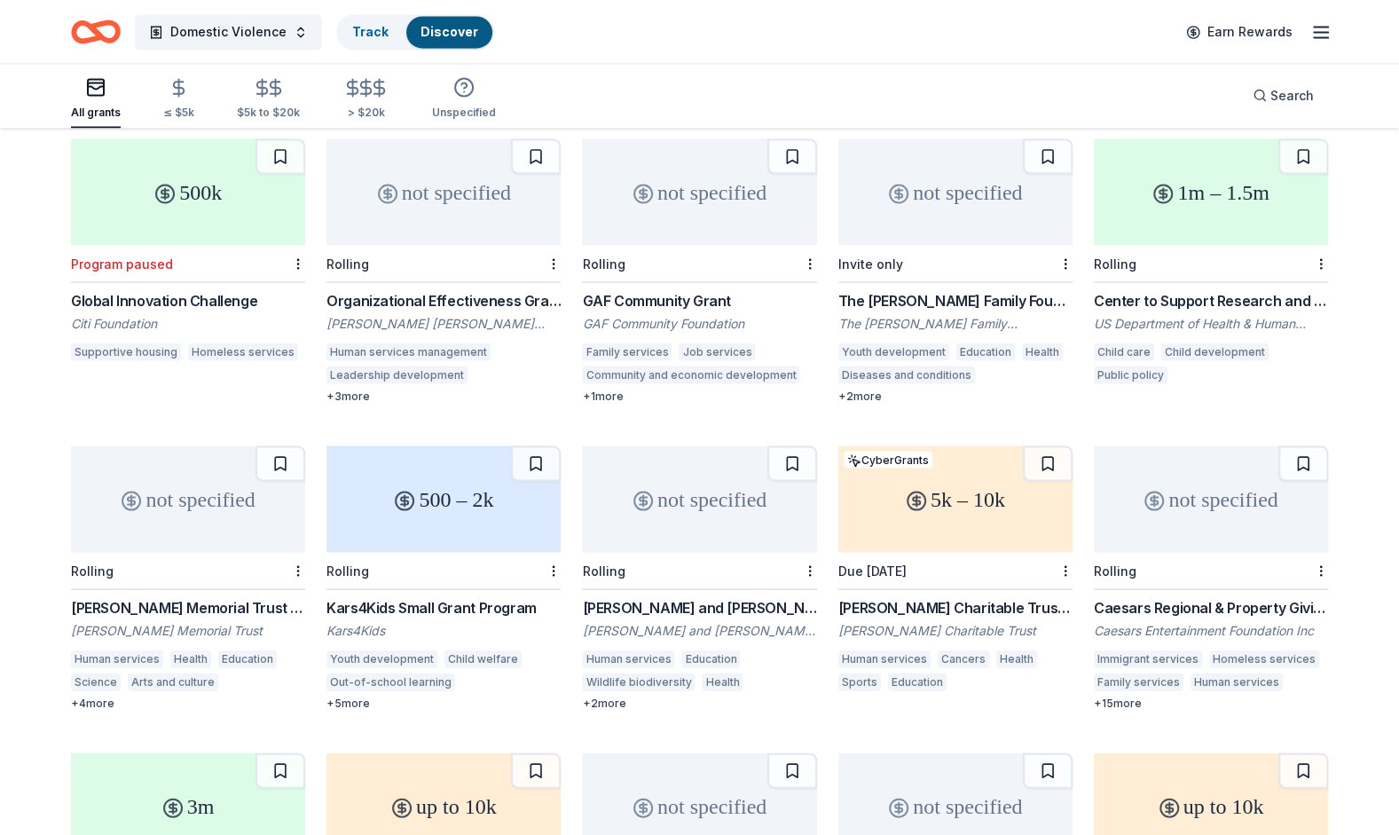
click at [249, 600] on div "Sidney Stern Memorial Trust Grant Sidney Stern Memorial Trust Human services He…" at bounding box center [188, 653] width 234 height 114
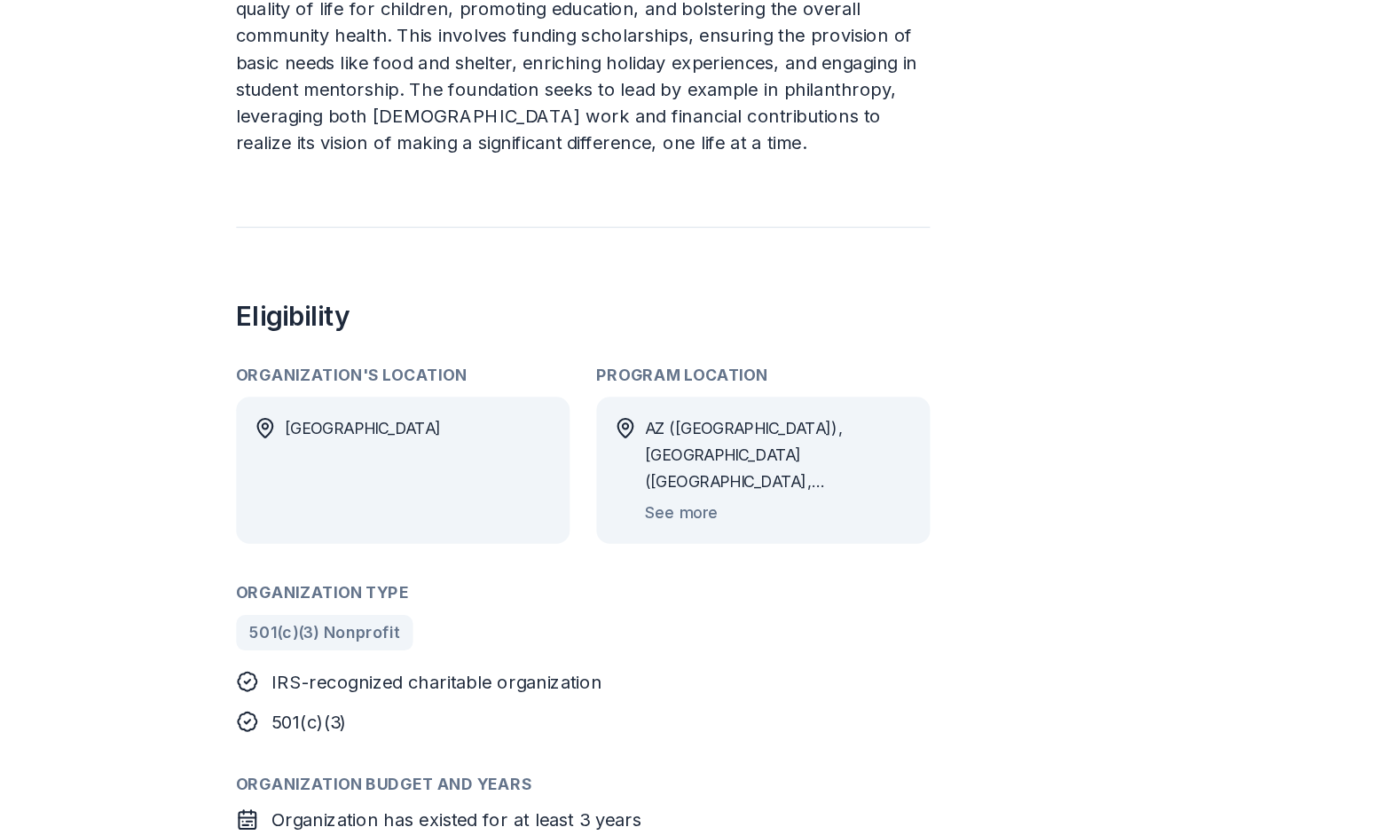
scroll to position [713, 0]
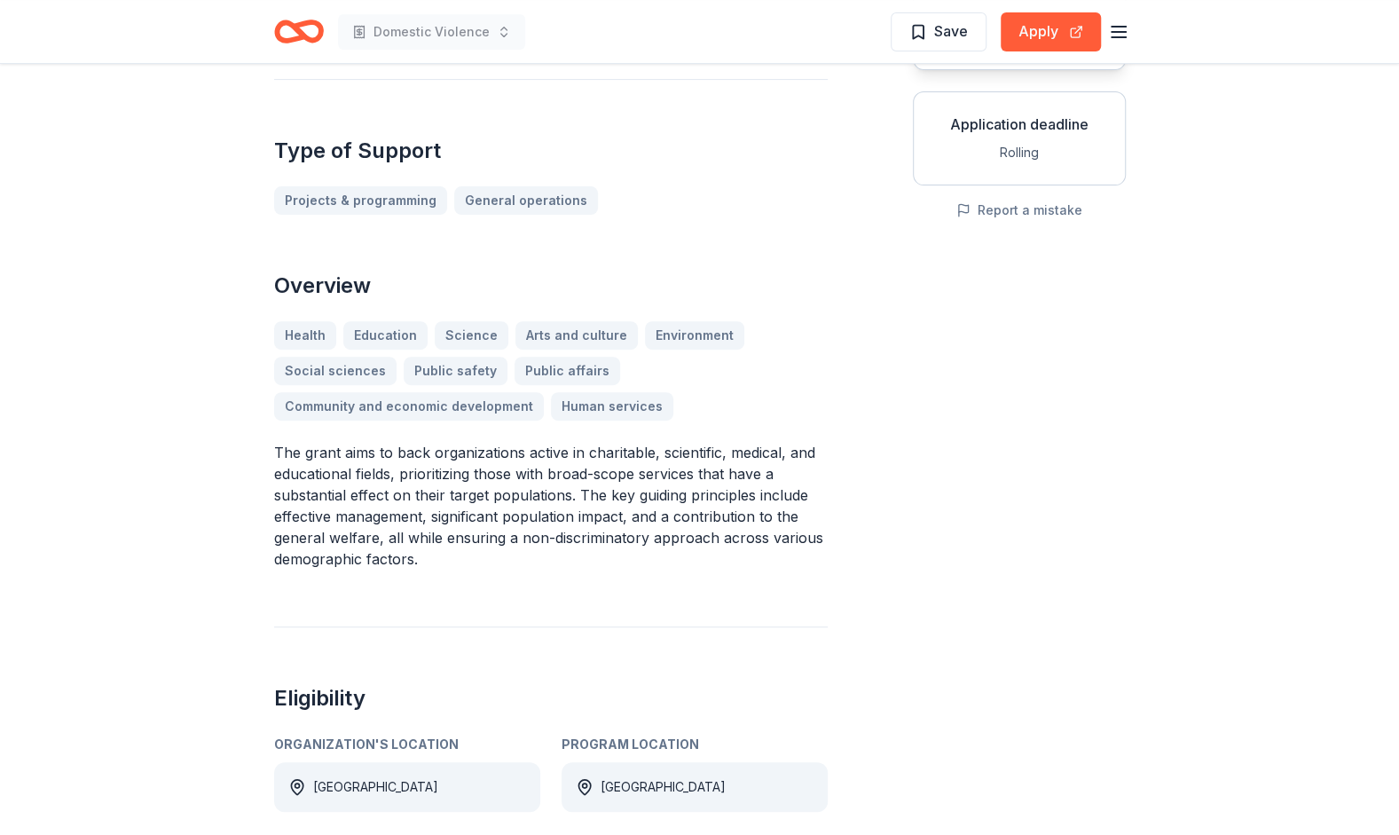
scroll to position [310, 0]
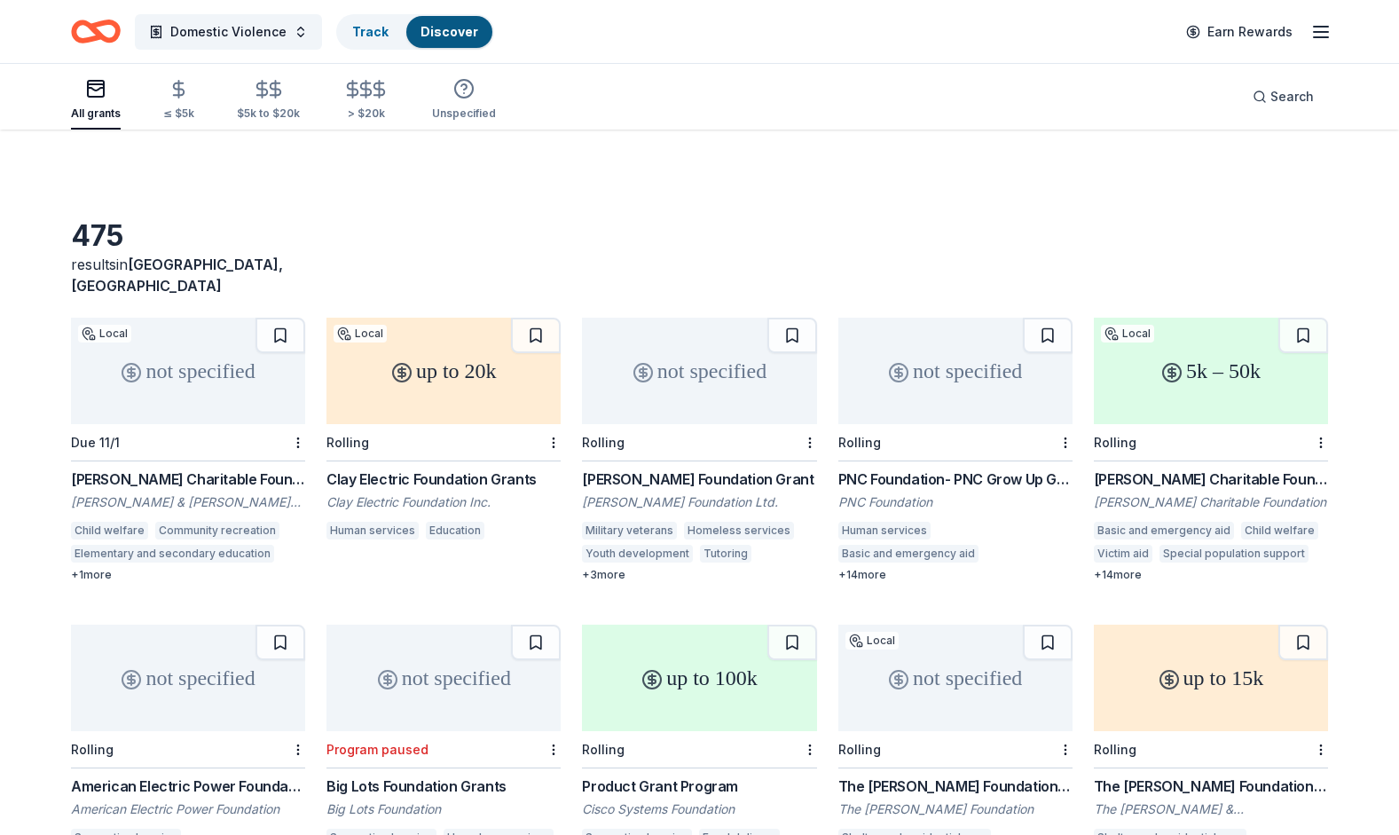
scroll to position [2021, 0]
